Goal: Task Accomplishment & Management: Complete application form

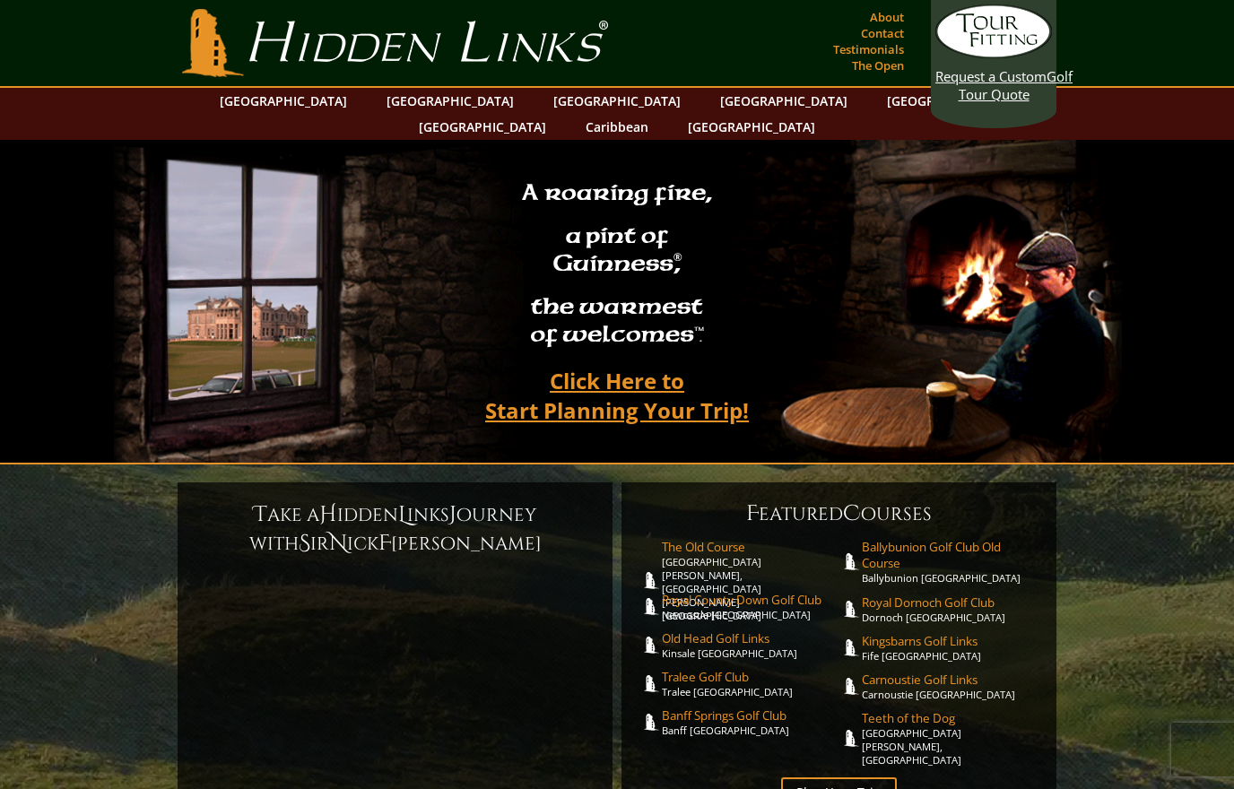
click at [541, 377] on link "Click Here to Start Planning Your Trip!" at bounding box center [617, 396] width 300 height 72
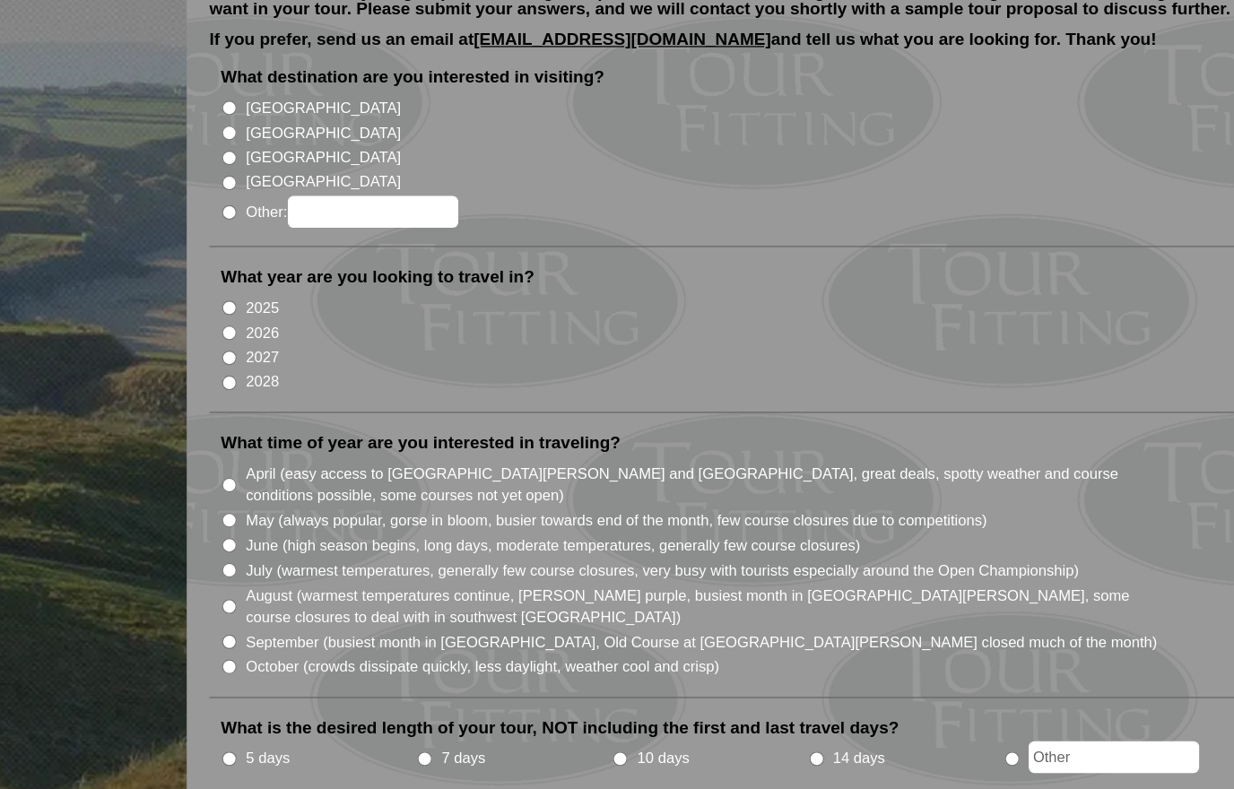
scroll to position [203, 0]
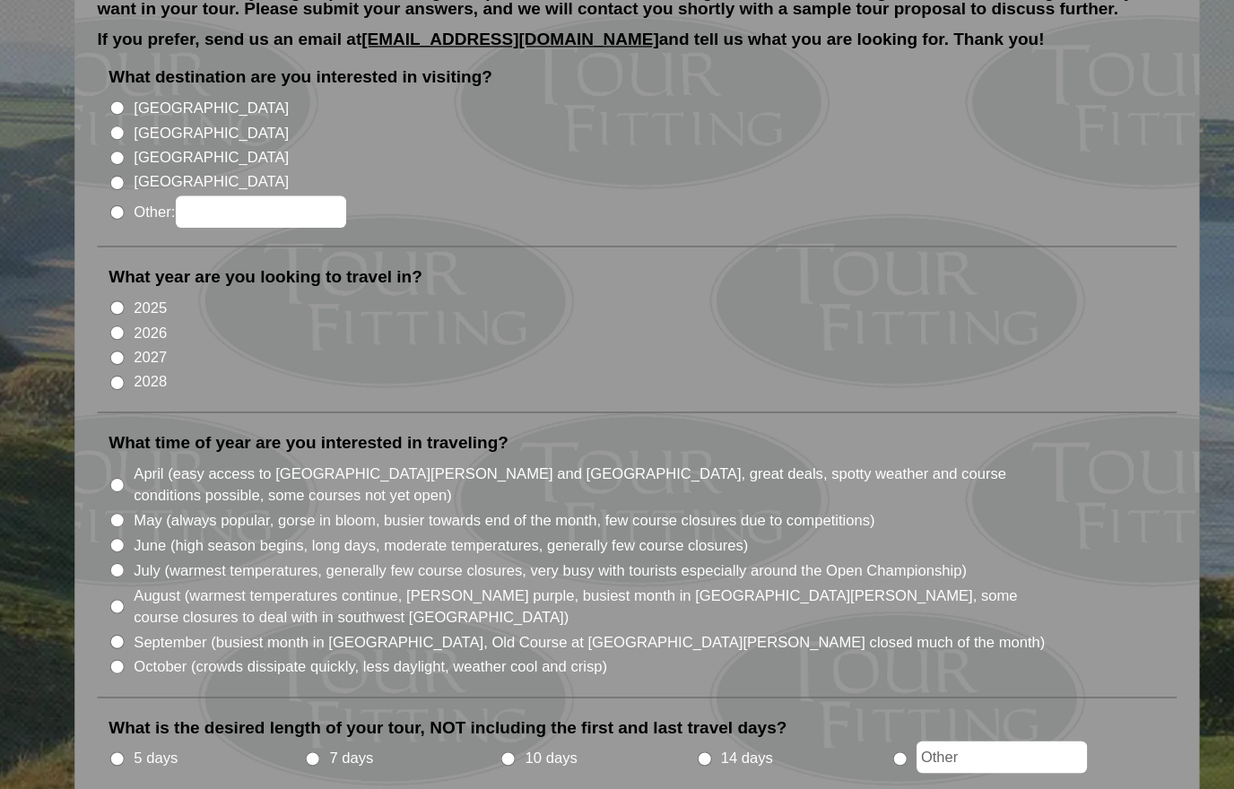
click at [196, 445] on input "July (warmest temperatures, generally few course closures, very busy with touri…" at bounding box center [202, 451] width 12 height 12
radio input "true"
click at [196, 405] on input "May (always popular, gorse in bloom, busier towards end of the month, few cours…" at bounding box center [202, 411] width 12 height 12
radio input "true"
click at [196, 445] on input "July (warmest temperatures, generally few course closures, very busy with touri…" at bounding box center [202, 451] width 12 height 12
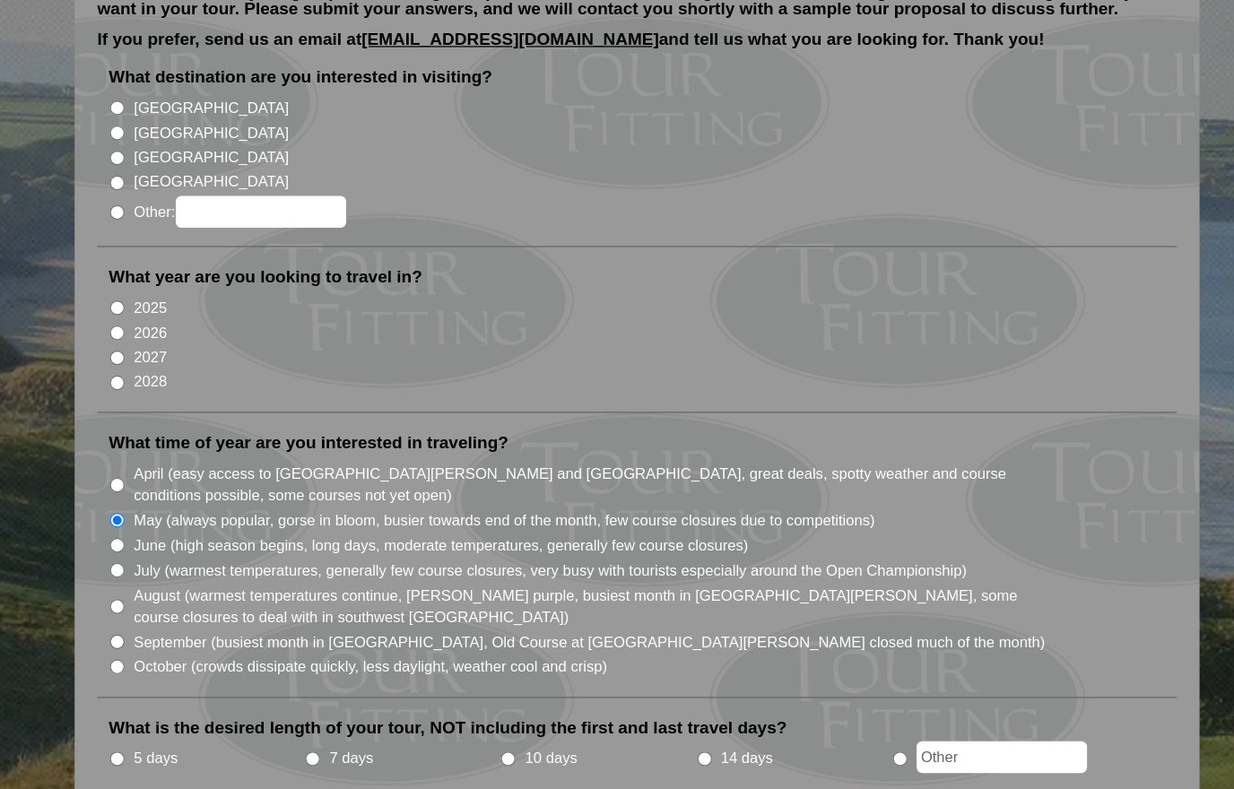
radio input "true"
click at [196, 474] on input "August (warmest temperatures continue, [PERSON_NAME] purple, busiest month in […" at bounding box center [202, 480] width 12 height 12
radio input "true"
click at [196, 501] on input "September (busiest month in [GEOGRAPHIC_DATA], Old Course at [GEOGRAPHIC_DATA][…" at bounding box center [202, 507] width 12 height 12
radio input "true"
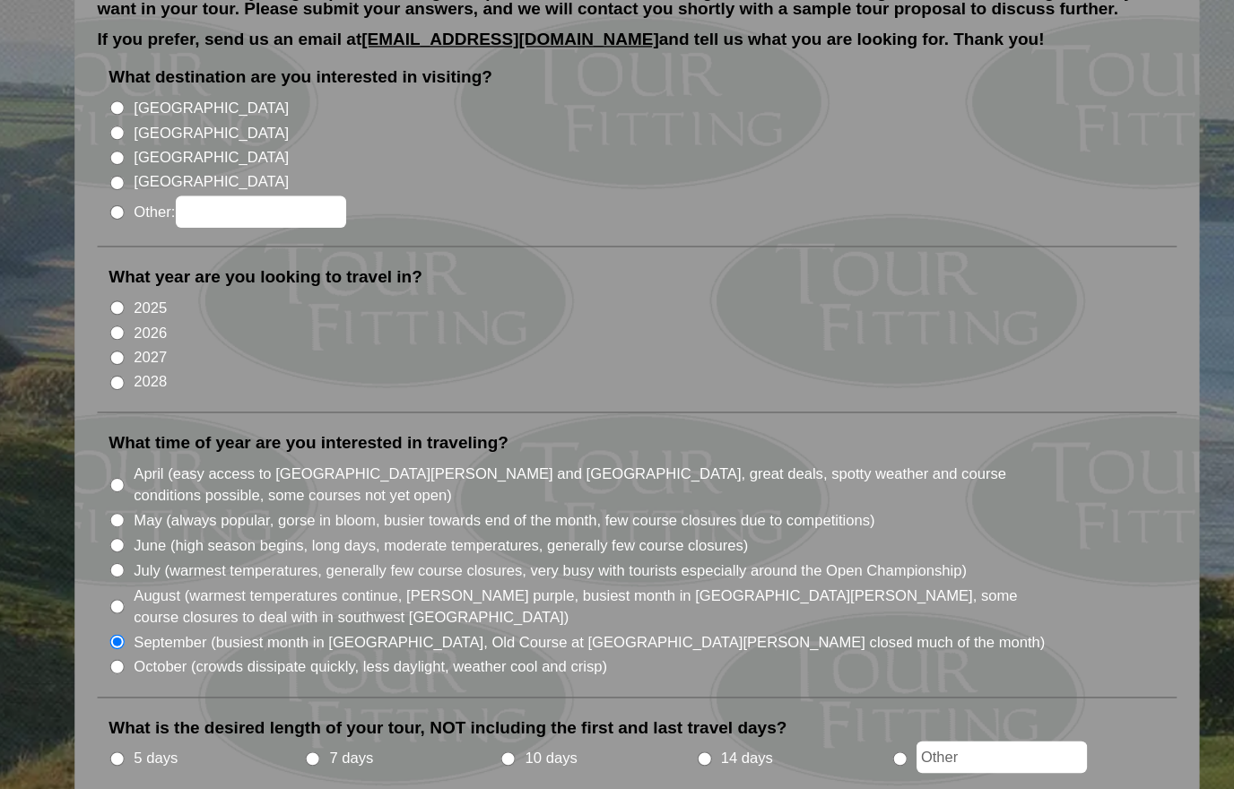
click at [196, 521] on input "October (crowds dissipate quickly, less daylight, weather cool and crisp)" at bounding box center [202, 527] width 12 height 12
radio input "true"
click at [196, 378] on input "April (easy access to [GEOGRAPHIC_DATA][PERSON_NAME] and [GEOGRAPHIC_DATA], gre…" at bounding box center [202, 384] width 12 height 12
radio input "true"
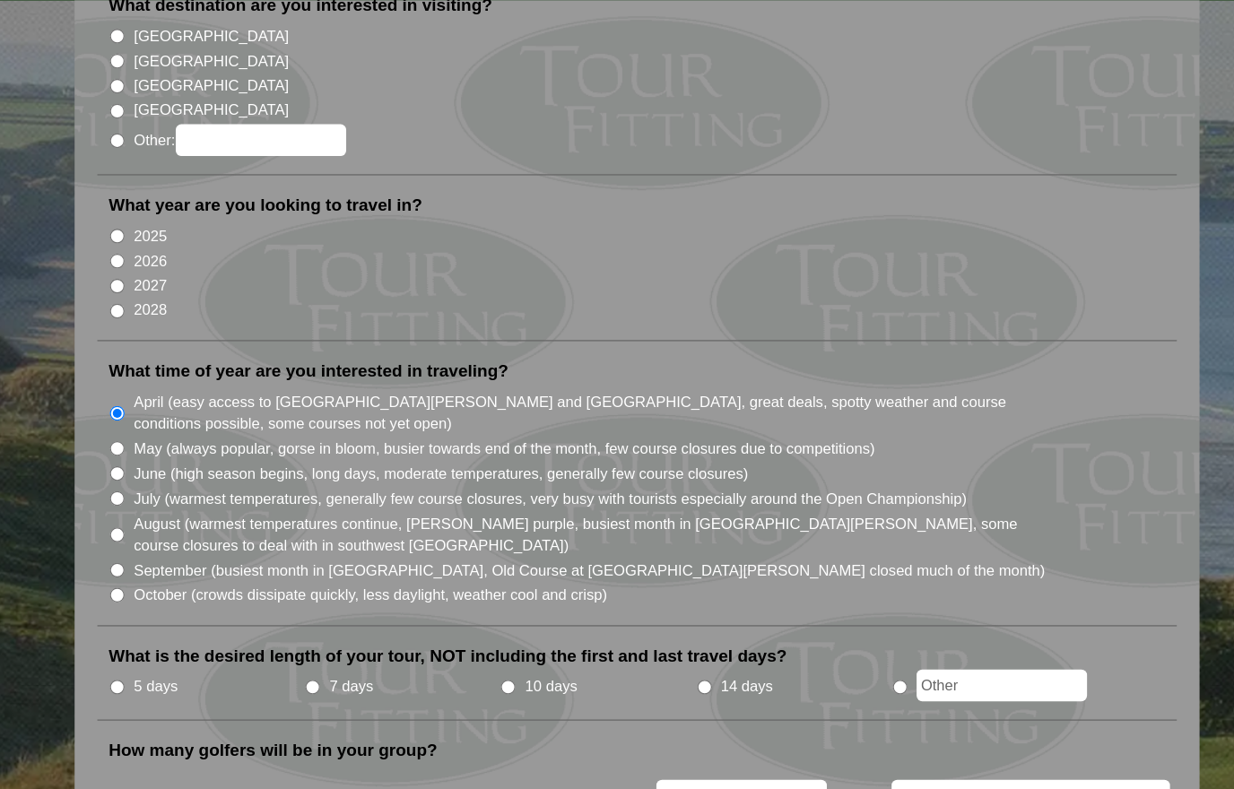
scroll to position [259, 0]
click at [196, 349] on input "May (always popular, gorse in bloom, busier towards end of the month, few cours…" at bounding box center [202, 355] width 12 height 12
radio input "true"
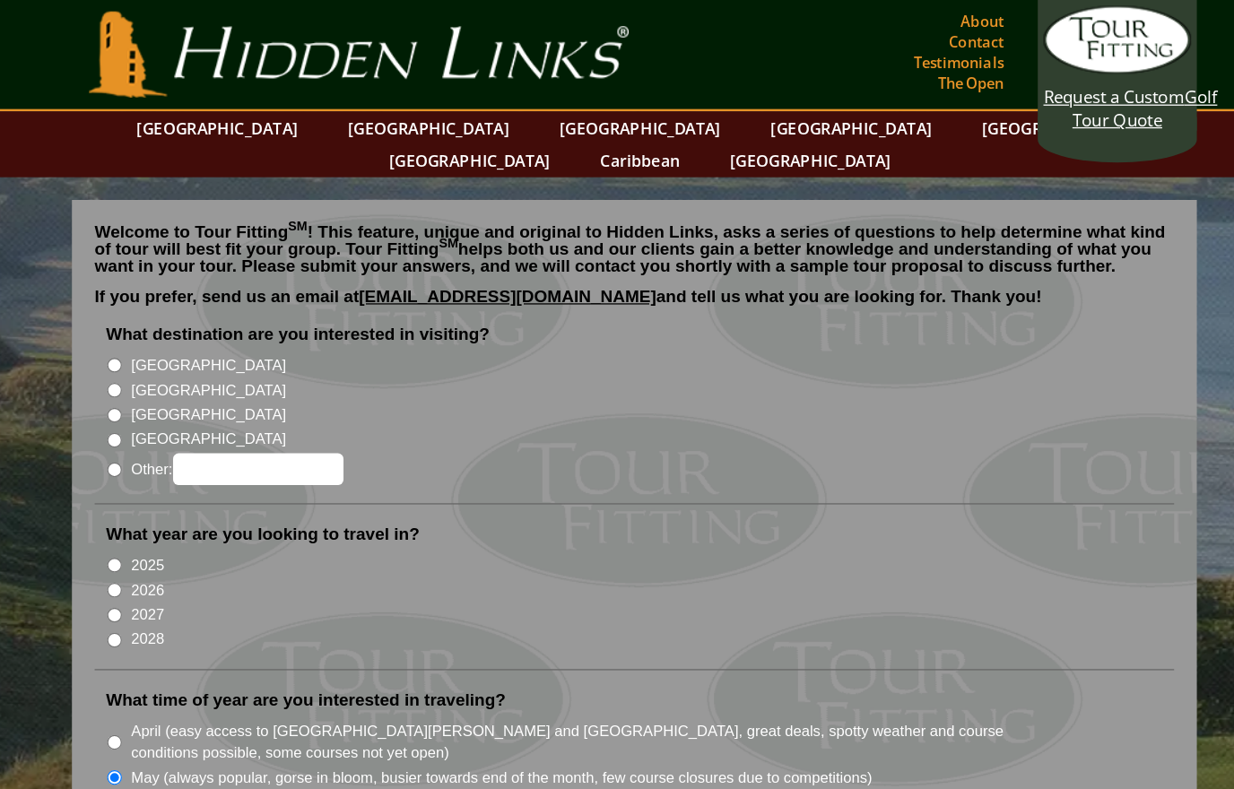
click at [878, 107] on link "[GEOGRAPHIC_DATA]" at bounding box center [950, 101] width 145 height 26
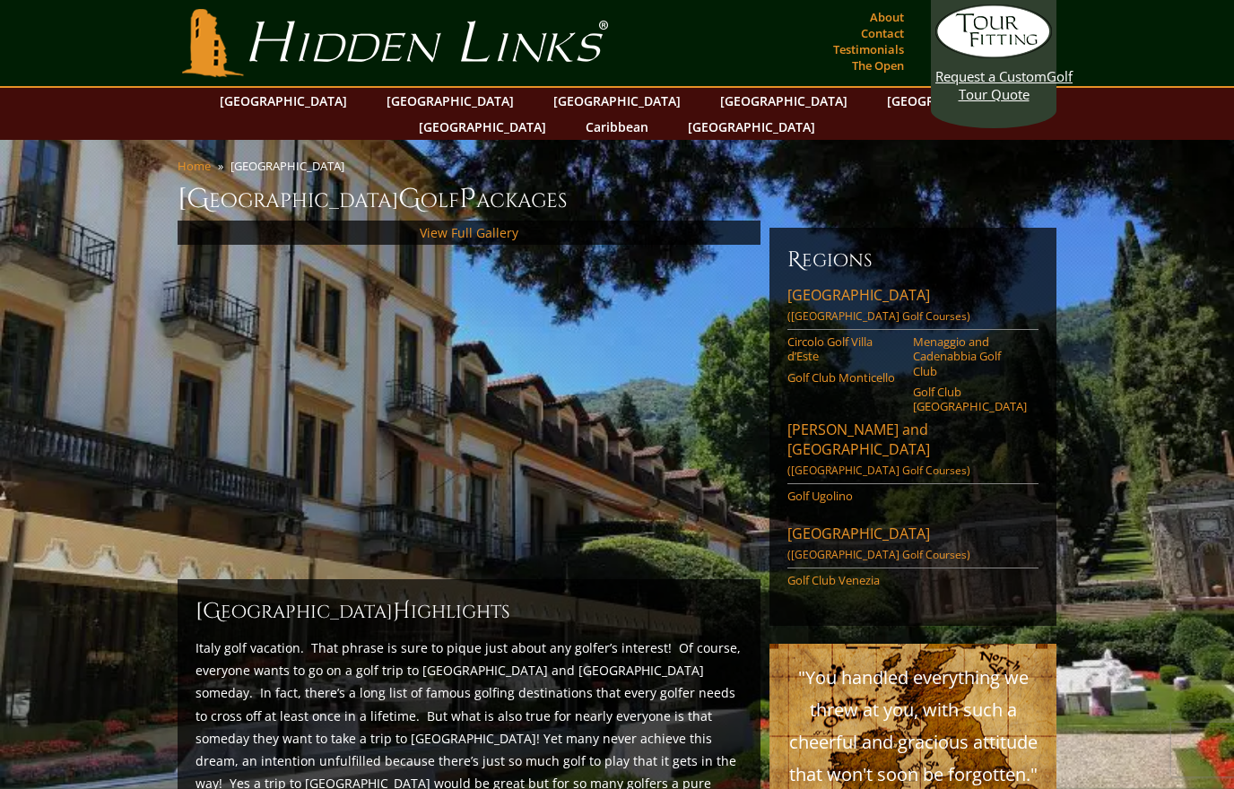
click at [796, 420] on link "Florence and Pisa (Italy Golf Courses)" at bounding box center [912, 452] width 251 height 65
